Goal: Use online tool/utility

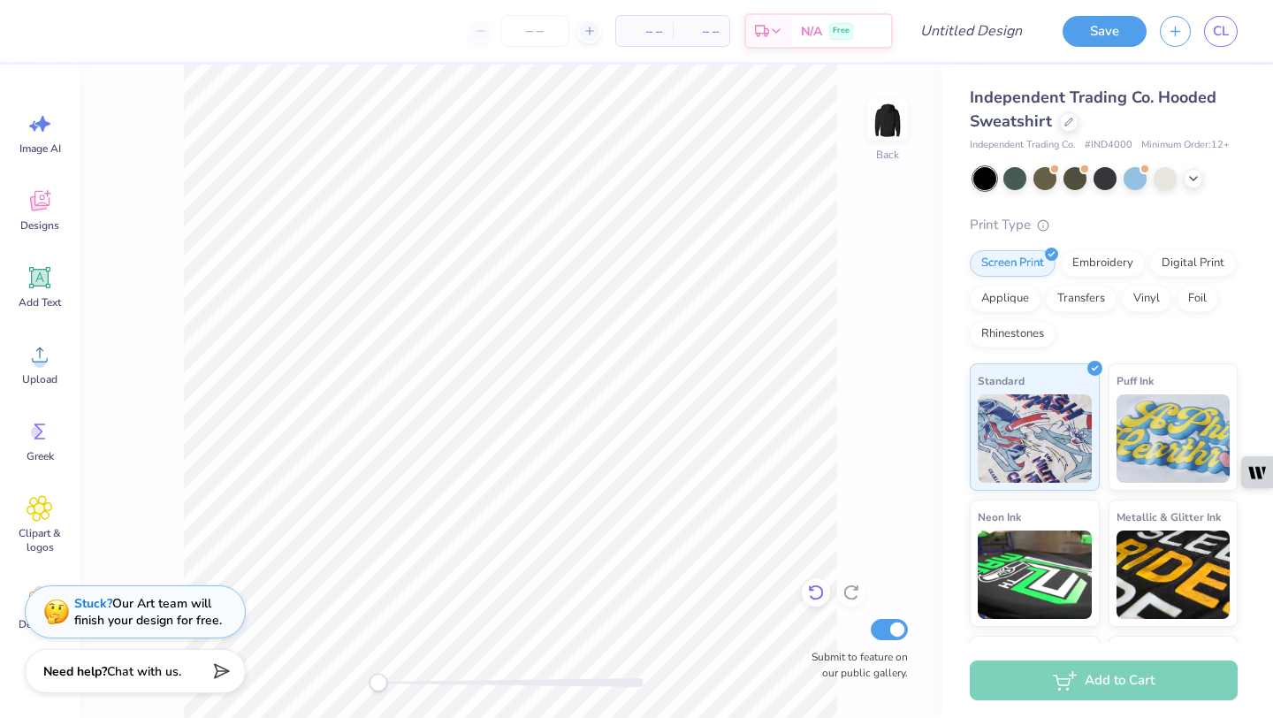
click at [819, 590] on icon at bounding box center [816, 593] width 18 height 18
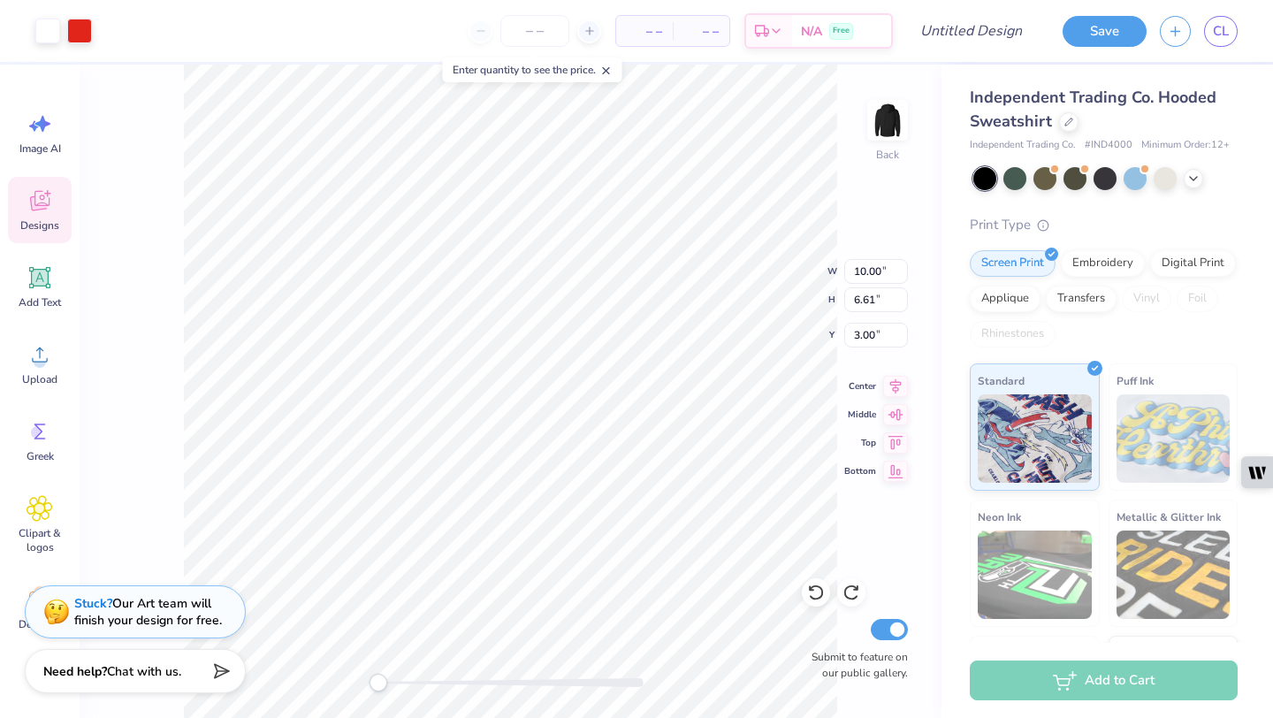
click at [29, 210] on icon at bounding box center [40, 200] width 27 height 27
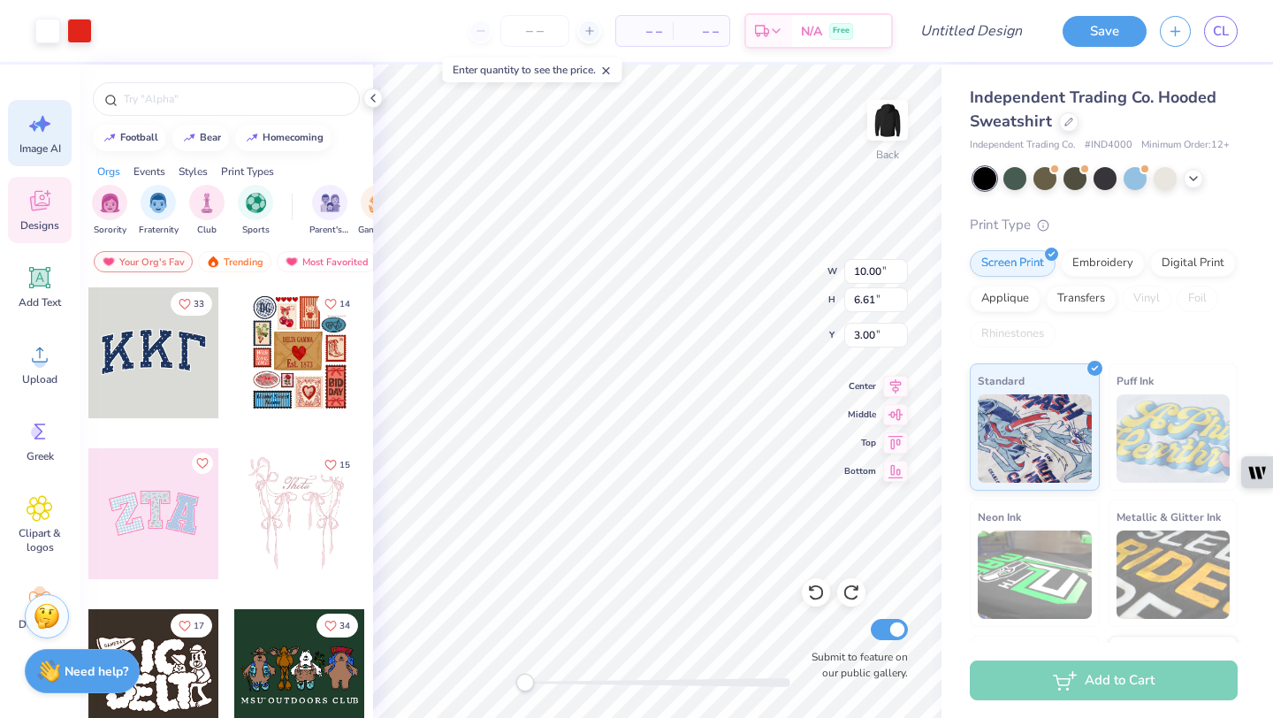
click at [46, 136] on icon at bounding box center [40, 124] width 27 height 27
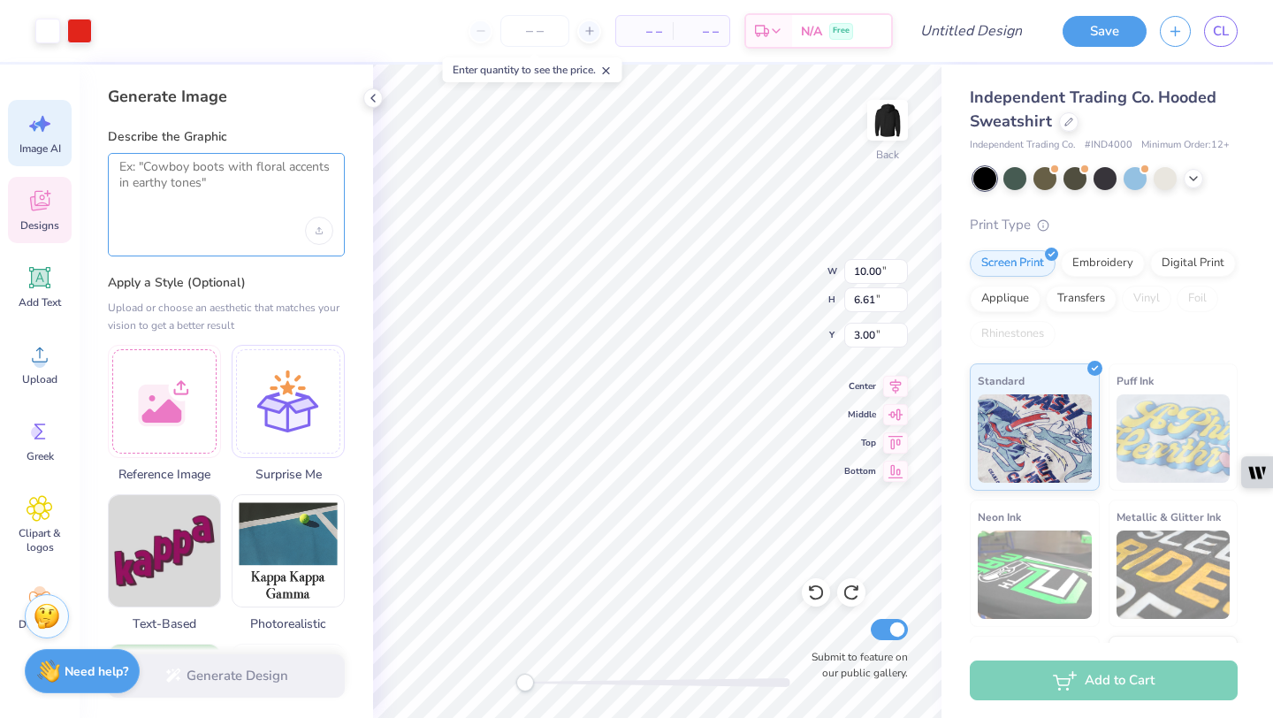
click at [225, 174] on textarea at bounding box center [226, 181] width 214 height 44
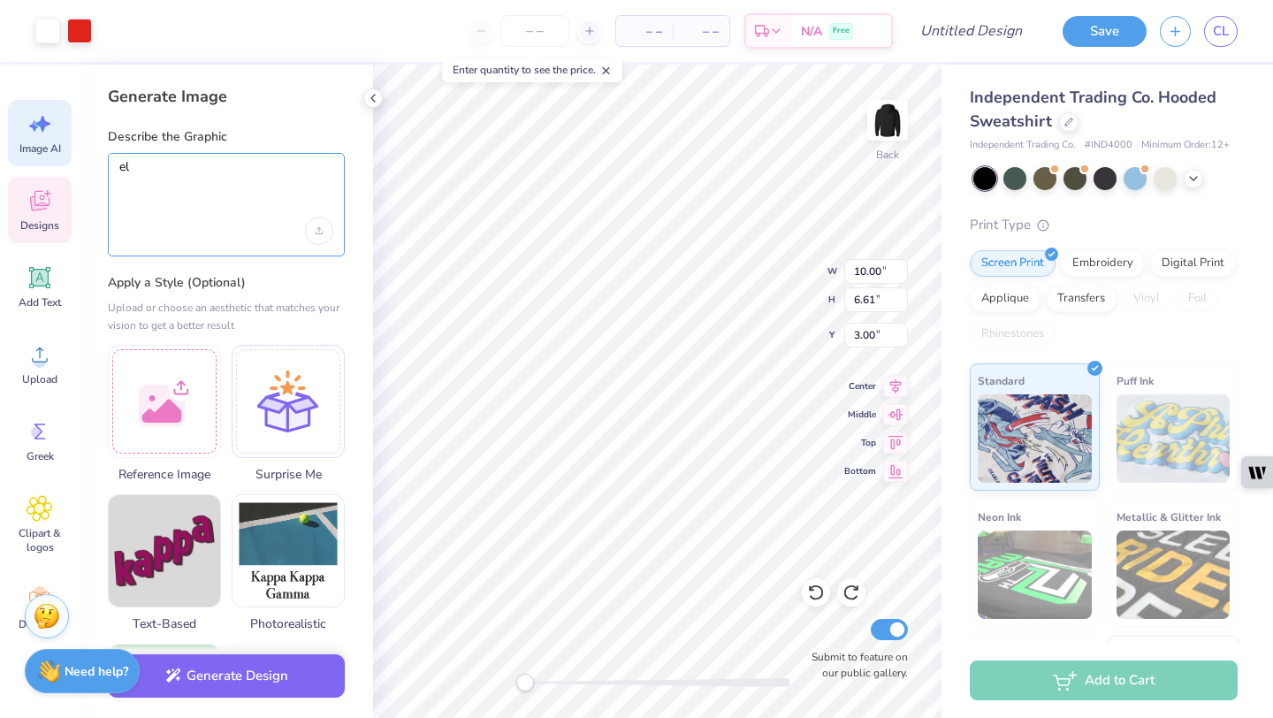
type textarea "e"
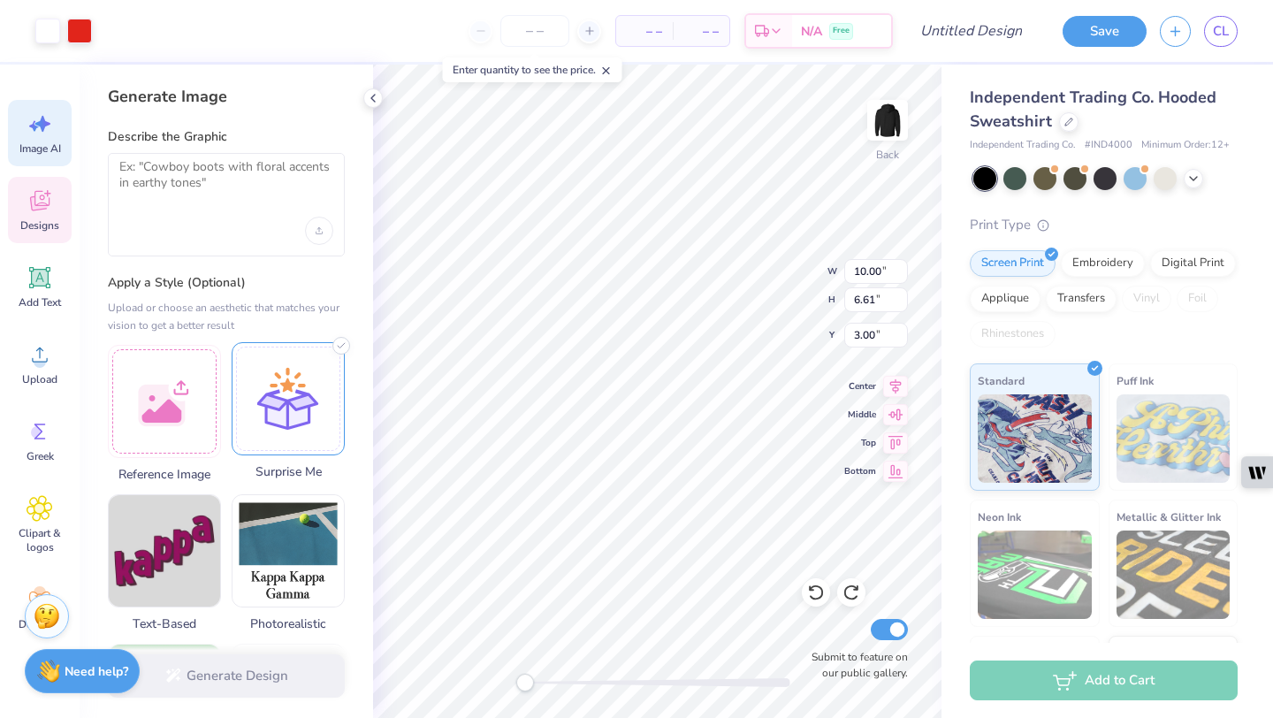
click at [286, 375] on div at bounding box center [288, 398] width 113 height 113
click at [285, 375] on div at bounding box center [288, 398] width 113 height 113
click at [303, 283] on label "Apply a Style (Optional)" at bounding box center [226, 283] width 237 height 18
click at [375, 96] on icon at bounding box center [373, 98] width 14 height 14
